Goal: Information Seeking & Learning: Learn about a topic

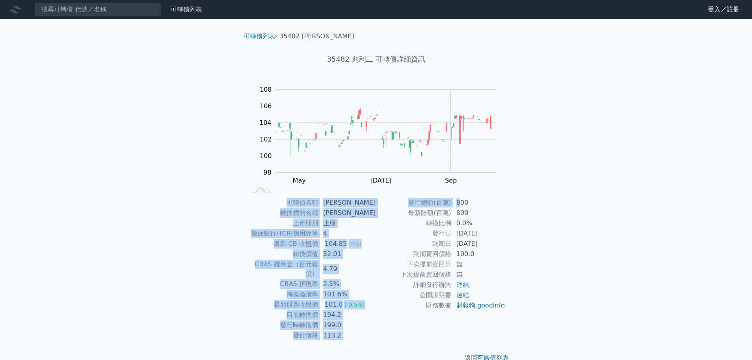
drag, startPoint x: 291, startPoint y: 203, endPoint x: 460, endPoint y: 207, distance: 169.0
click at [460, 207] on div "可轉債名稱 [PERSON_NAME] 轉換標的名稱 兆利 上市櫃別 上櫃 擔保銀行/TCRI信用評等 4 最新 CB 收盤價 104.85 (0%) 轉換價…" at bounding box center [376, 268] width 278 height 143
click at [362, 231] on td "4" at bounding box center [348, 233] width 58 height 10
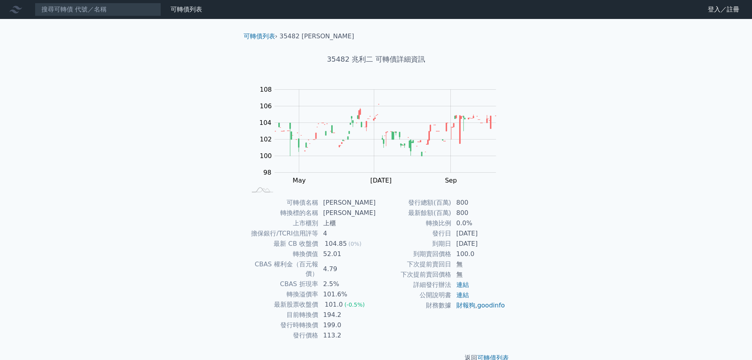
scroll to position [6, 0]
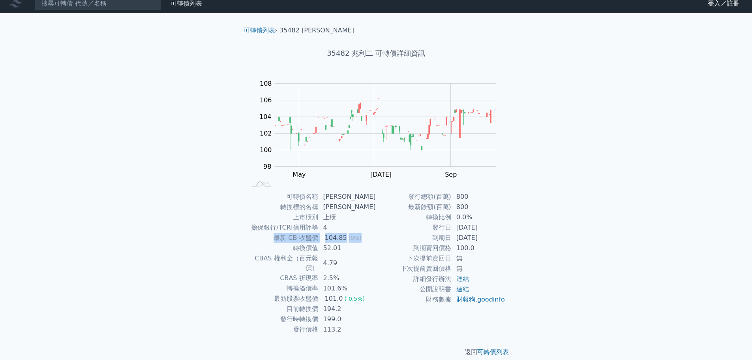
drag, startPoint x: 363, startPoint y: 237, endPoint x: 268, endPoint y: 233, distance: 94.4
click at [268, 233] on tr "最新 CB 收盤價 104.85 (0%)" at bounding box center [311, 238] width 129 height 10
drag, startPoint x: 328, startPoint y: 218, endPoint x: 339, endPoint y: 218, distance: 11.5
click at [339, 218] on td "上櫃" at bounding box center [348, 217] width 58 height 10
drag, startPoint x: 375, startPoint y: 53, endPoint x: 395, endPoint y: 52, distance: 20.6
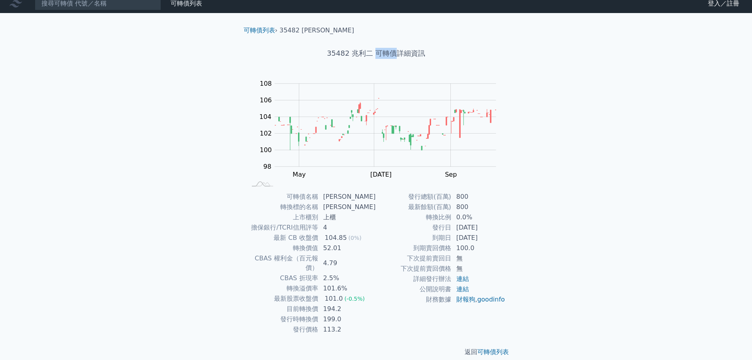
click at [395, 52] on h1 "35482 兆利二 可轉債詳細資訊" at bounding box center [376, 53] width 278 height 11
copy h1 "可轉債"
